Goal: Transaction & Acquisition: Purchase product/service

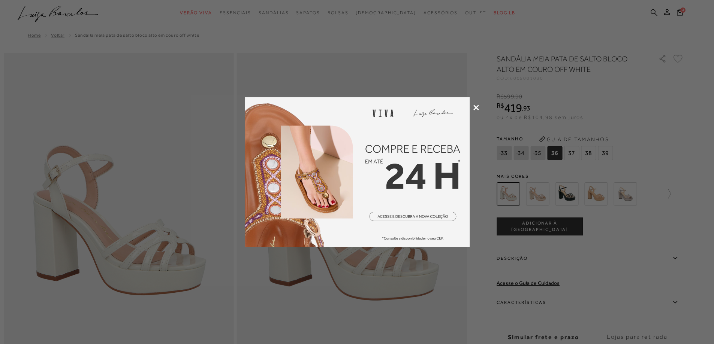
click at [478, 106] on icon at bounding box center [476, 108] width 6 height 6
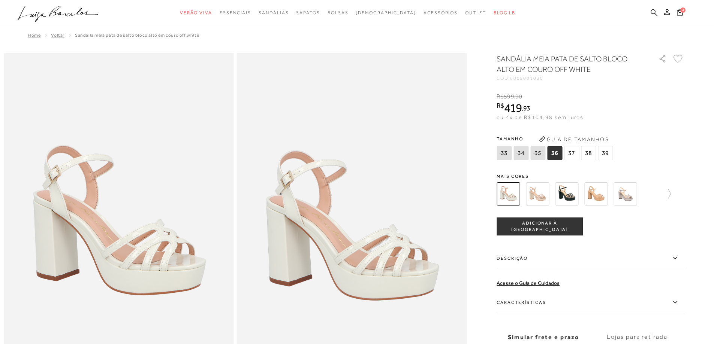
click at [597, 194] on img at bounding box center [595, 194] width 23 height 23
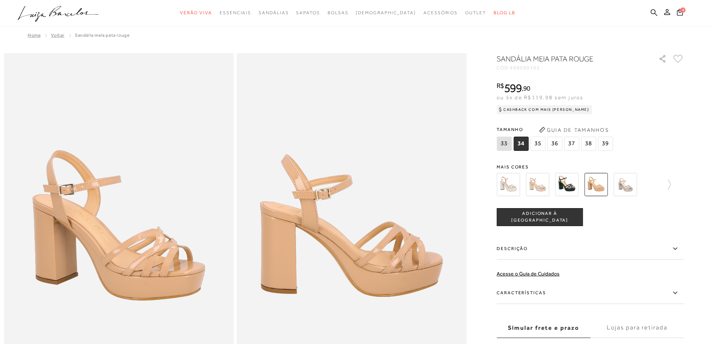
click at [568, 185] on img at bounding box center [566, 184] width 23 height 23
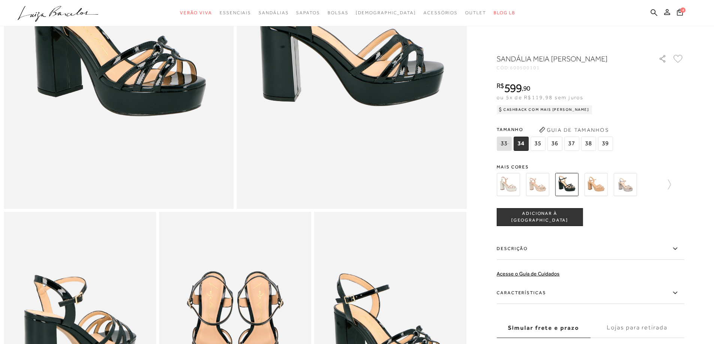
scroll to position [337, 0]
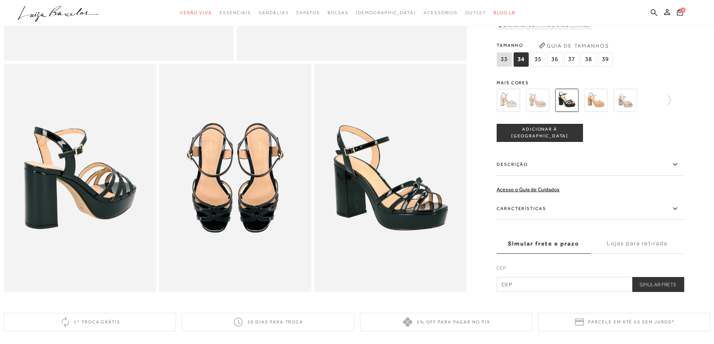
click at [516, 106] on img at bounding box center [508, 100] width 23 height 23
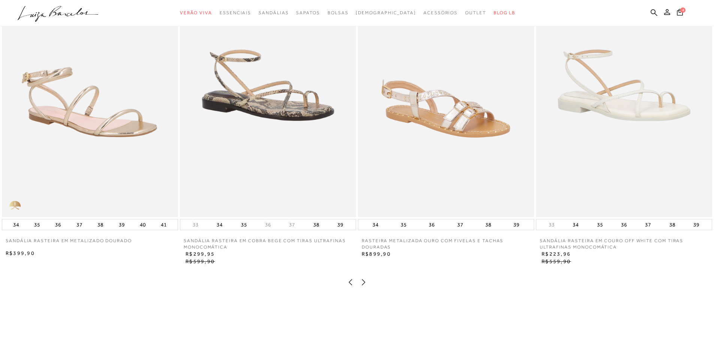
scroll to position [1162, 0]
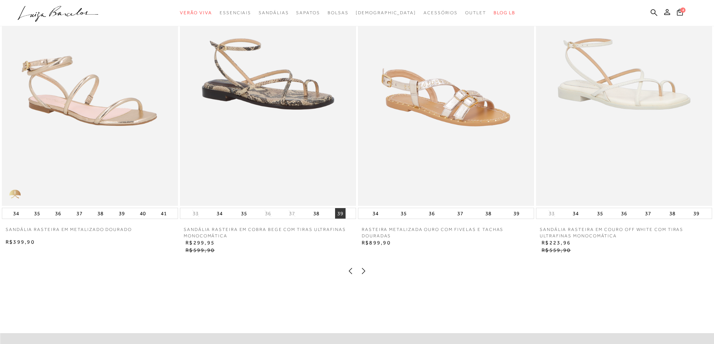
click at [336, 219] on button "39" at bounding box center [340, 213] width 10 height 10
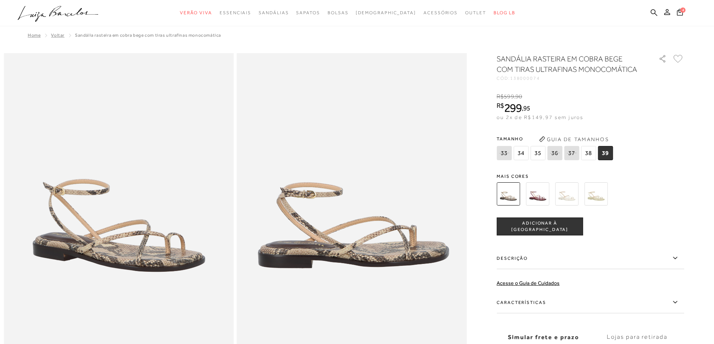
click at [606, 153] on span "39" at bounding box center [605, 153] width 15 height 14
click at [546, 226] on span "ADICIONAR À [GEOGRAPHIC_DATA]" at bounding box center [539, 226] width 85 height 13
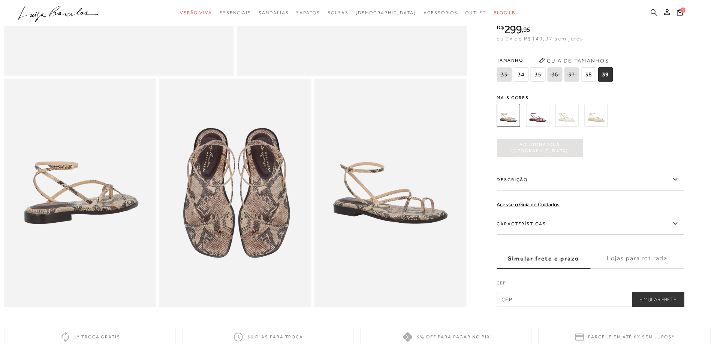
scroll to position [300, 0]
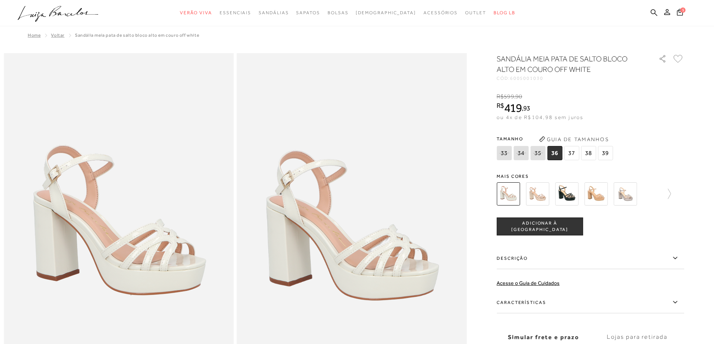
click at [610, 143] on button "Guia de Tamanhos" at bounding box center [573, 139] width 75 height 12
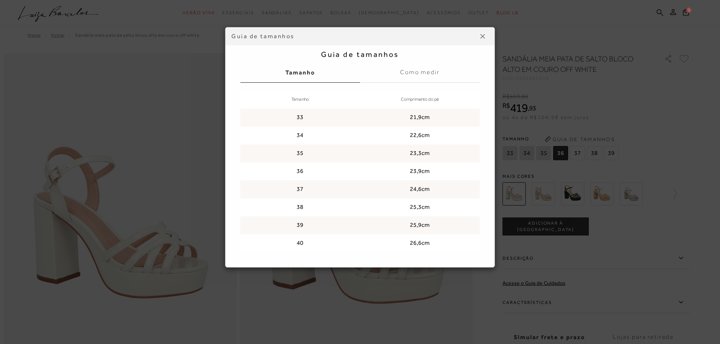
click at [485, 35] on button at bounding box center [482, 36] width 12 height 12
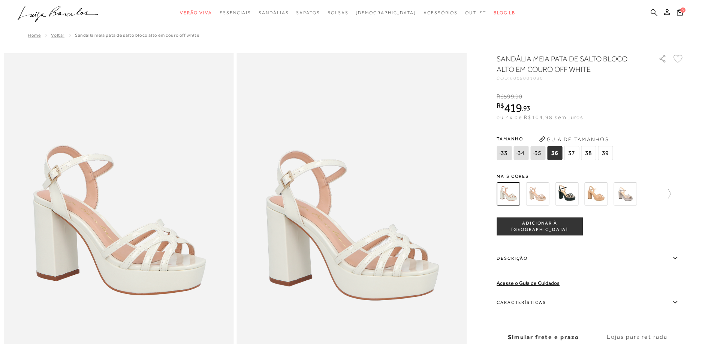
click at [531, 226] on span "ADICIONAR À [GEOGRAPHIC_DATA]" at bounding box center [539, 226] width 85 height 13
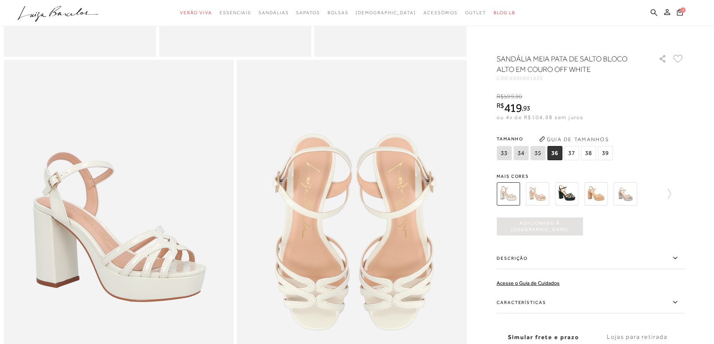
scroll to position [637, 0]
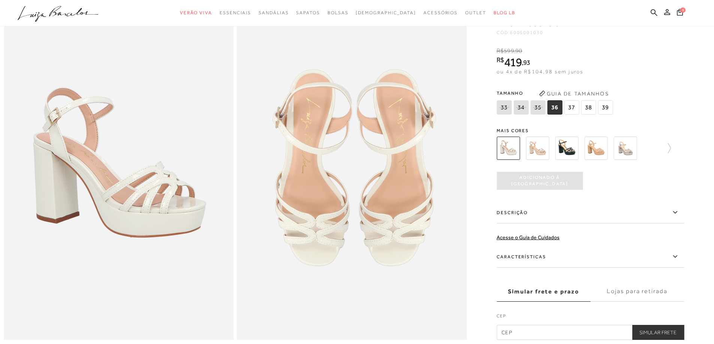
click at [602, 159] on img at bounding box center [595, 148] width 23 height 23
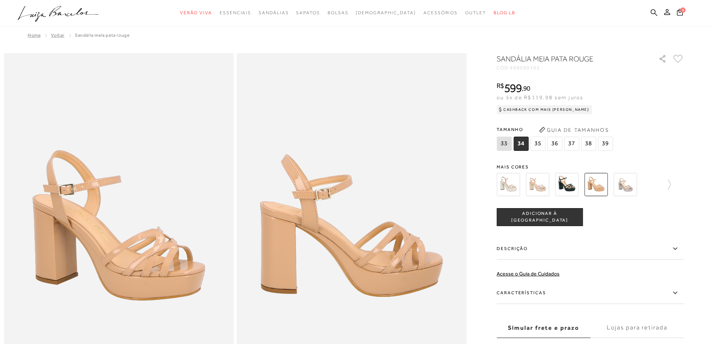
click at [514, 189] on img at bounding box center [508, 184] width 23 height 23
click at [577, 186] on div "SANDÁLIA MEIA PATA ROUGE CÓD: 600500102 × É necessário selecionar um tamanho pa…" at bounding box center [590, 215] width 187 height 323
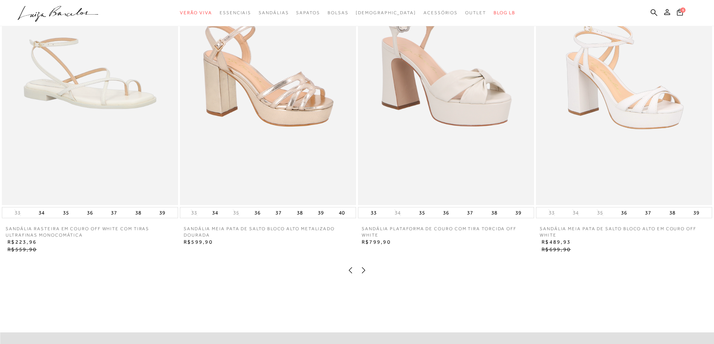
scroll to position [1162, 0]
click at [364, 275] on icon at bounding box center [363, 271] width 7 height 7
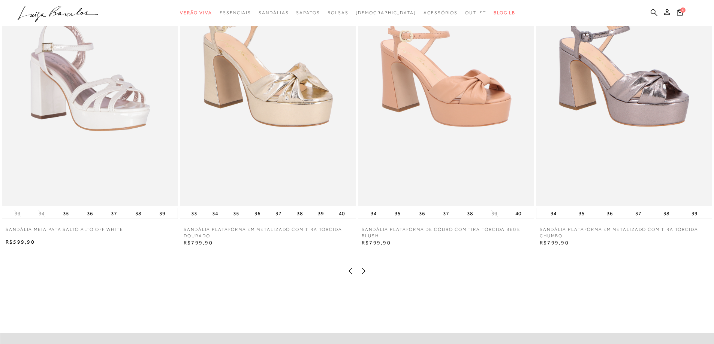
click at [363, 275] on icon at bounding box center [363, 271] width 7 height 7
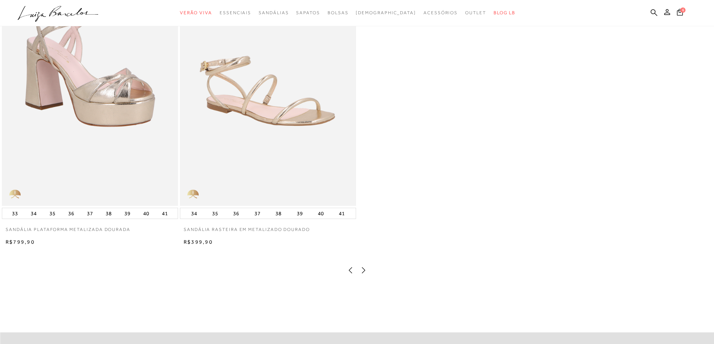
click at [364, 274] on icon at bounding box center [363, 270] width 7 height 7
